Goal: Information Seeking & Learning: Learn about a topic

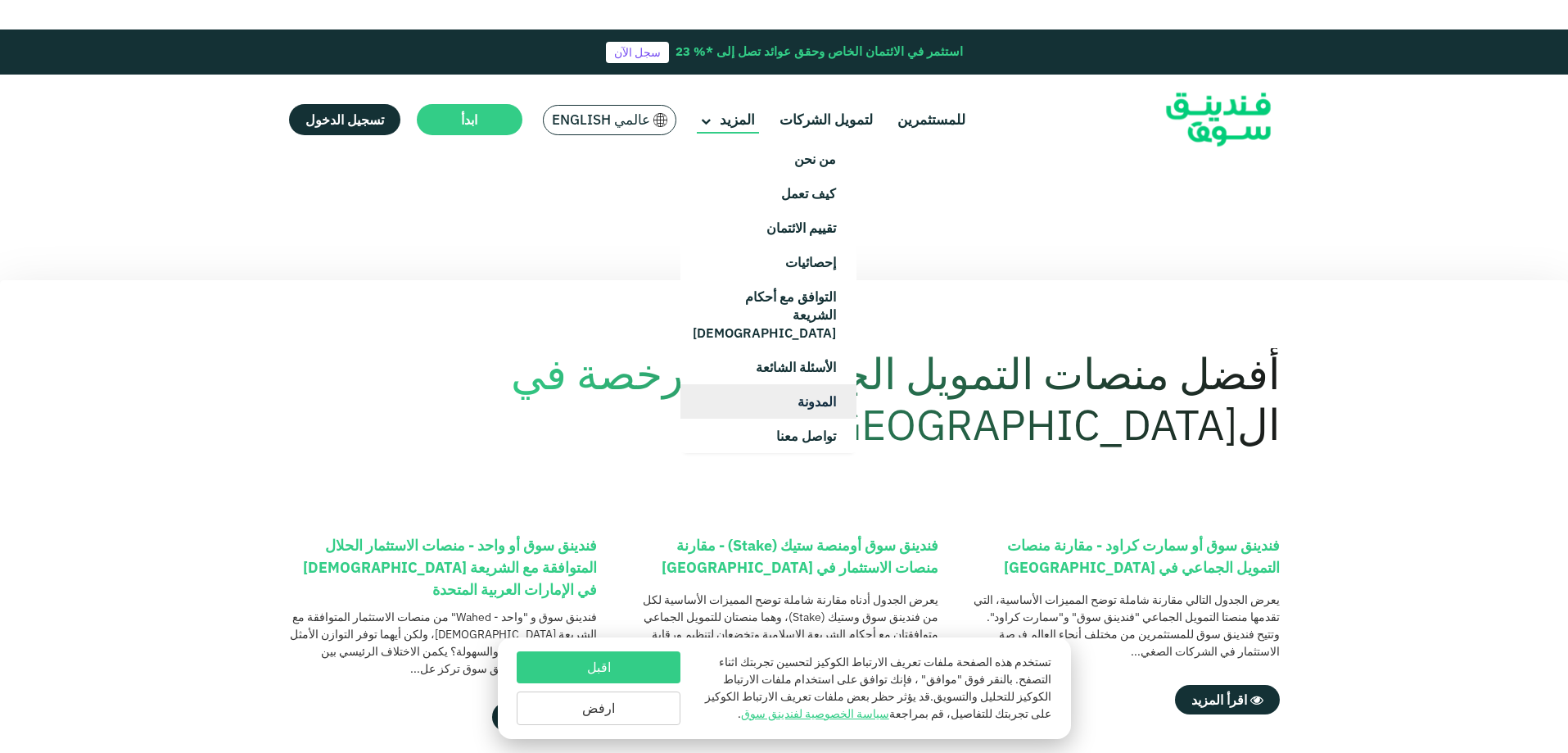
click at [765, 384] on link "المدونة" at bounding box center [768, 400] width 176 height 34
